Goal: Manage account settings

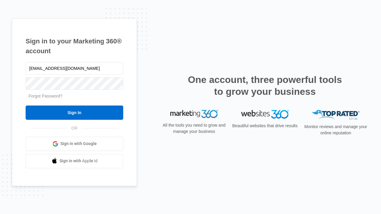
type input "dankie614@gmail.com"
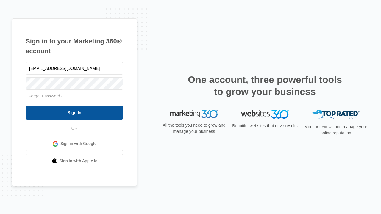
click at [74, 113] on input "Sign In" at bounding box center [75, 113] width 98 height 14
